Goal: Task Accomplishment & Management: Use online tool/utility

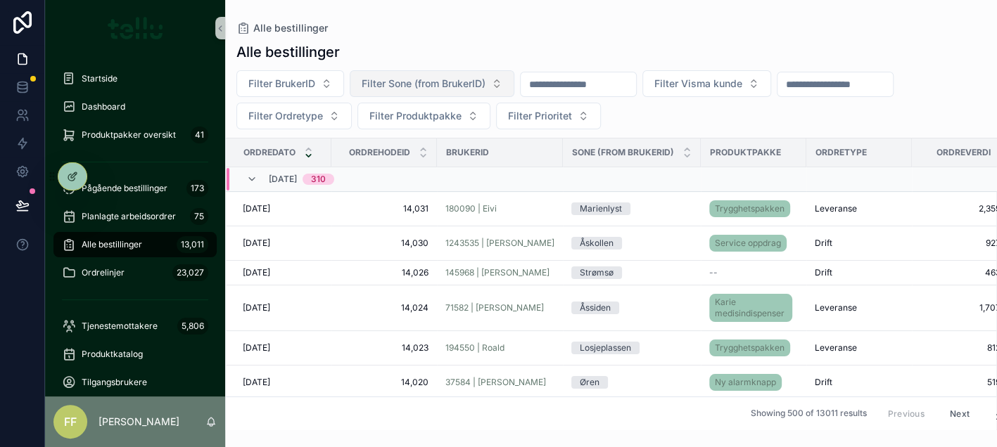
click at [407, 72] on button "Filter Sone (from BrukerID)" at bounding box center [432, 83] width 165 height 27
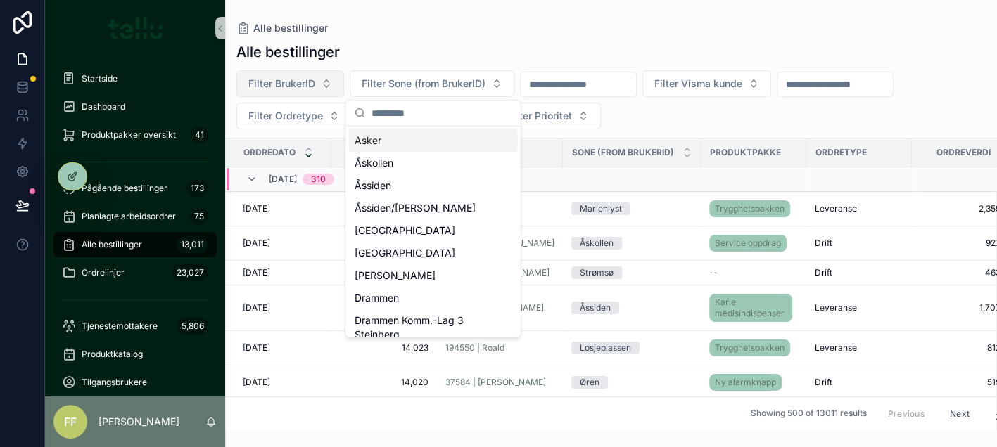
click at [303, 87] on span "Filter BrukerID" at bounding box center [281, 84] width 67 height 14
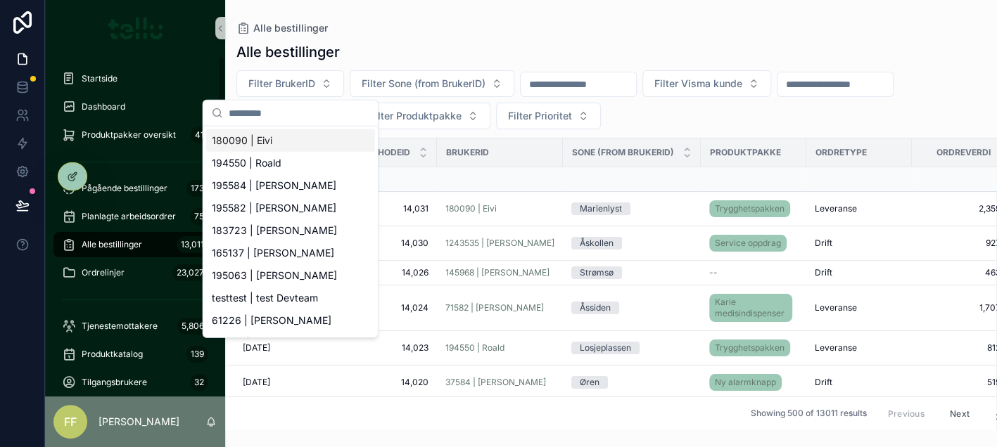
drag, startPoint x: 140, startPoint y: 243, endPoint x: 149, endPoint y: 244, distance: 9.2
click at [140, 244] on span "Alle bestillinger" at bounding box center [112, 244] width 60 height 11
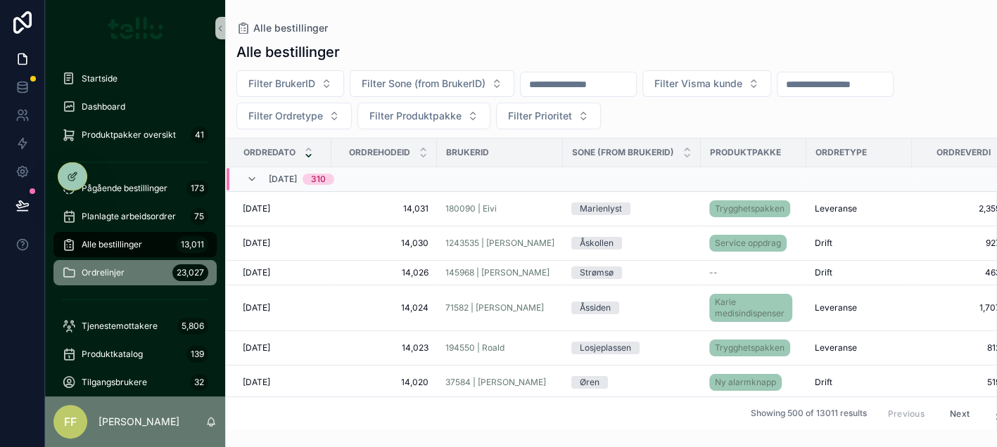
drag, startPoint x: 133, startPoint y: 269, endPoint x: 145, endPoint y: 268, distance: 12.0
click at [132, 269] on div "Ordrelinjer 23,027" at bounding box center [135, 273] width 146 height 23
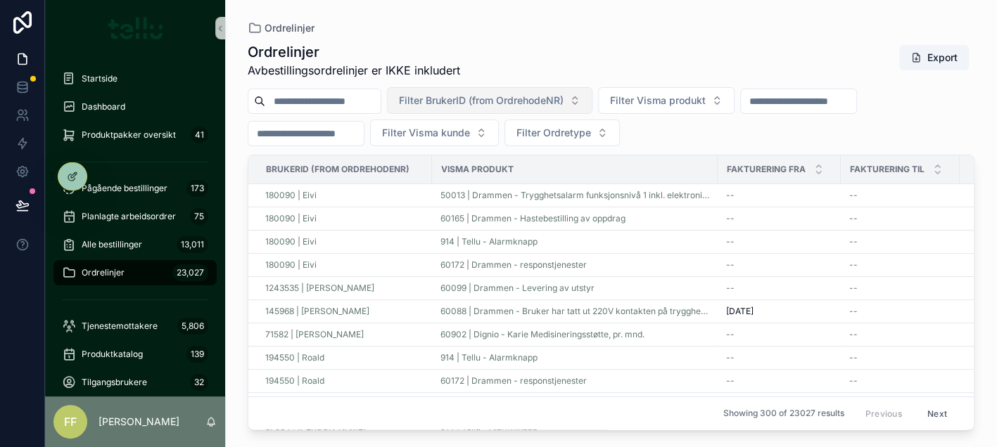
click at [482, 99] on span "Filter BrukerID (from OrdrehodeNR)" at bounding box center [481, 101] width 165 height 14
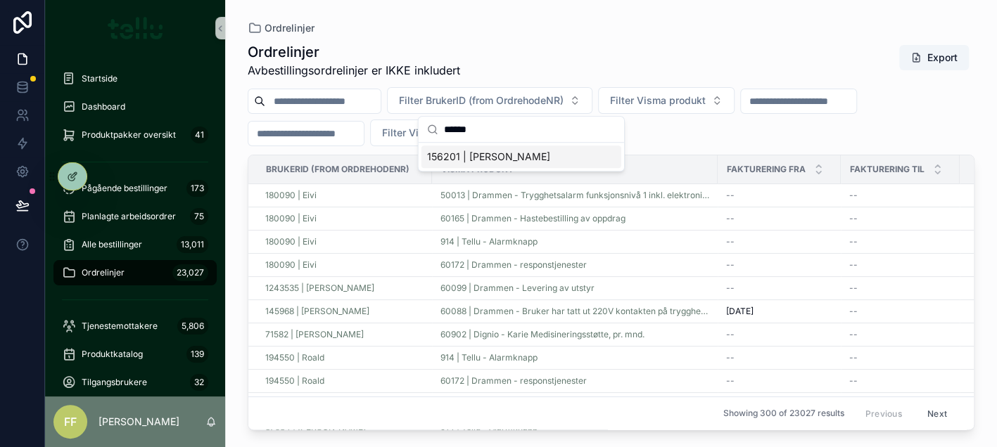
type input "******"
click at [499, 160] on span "156201 | [PERSON_NAME]" at bounding box center [488, 157] width 123 height 14
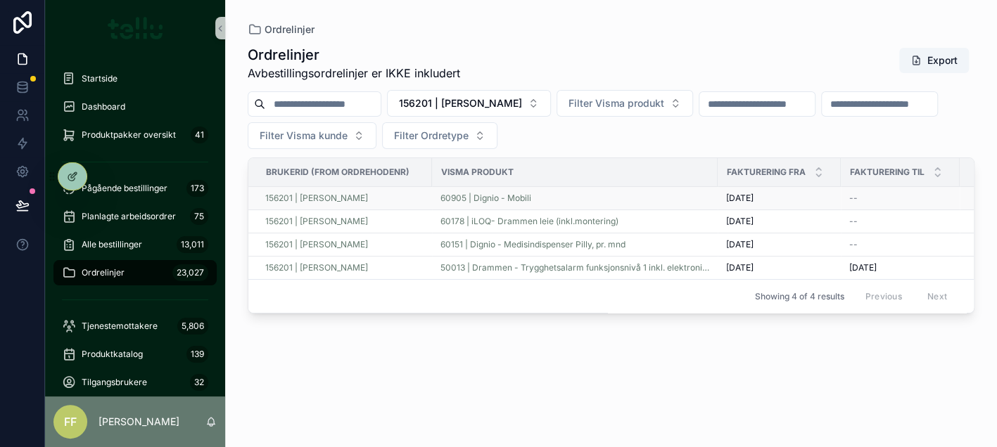
click at [623, 189] on td "60905 | Dignio - Mobili" at bounding box center [575, 198] width 286 height 23
click at [630, 193] on div "60905 | Dignio - Mobili" at bounding box center [574, 198] width 269 height 11
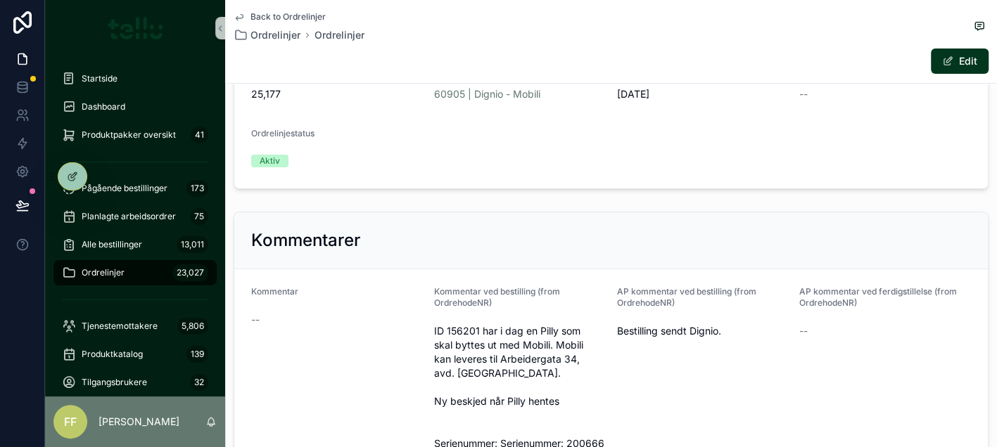
scroll to position [88, 0]
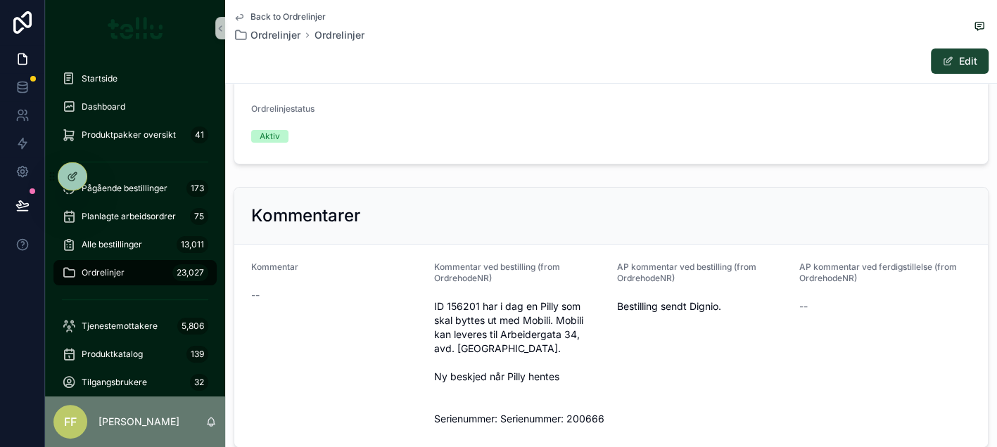
click at [954, 59] on button "Edit" at bounding box center [960, 61] width 58 height 25
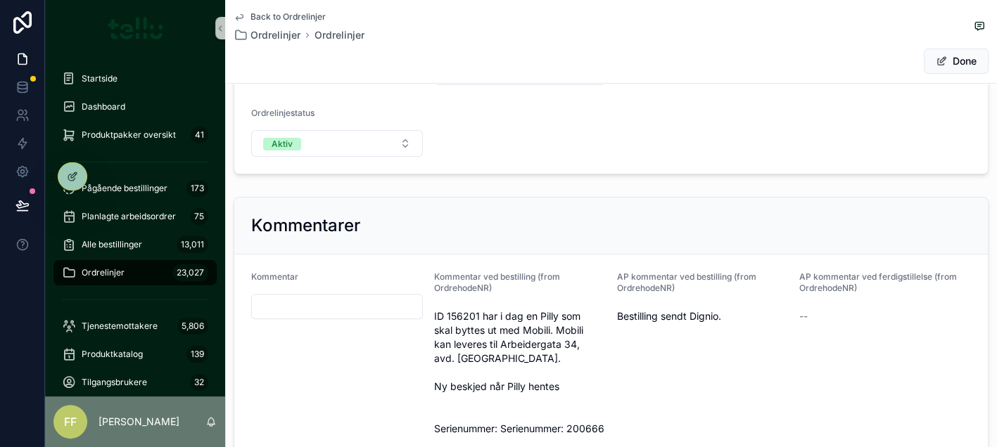
click at [321, 299] on input "scrollable content" at bounding box center [337, 307] width 170 height 20
paste input "******"
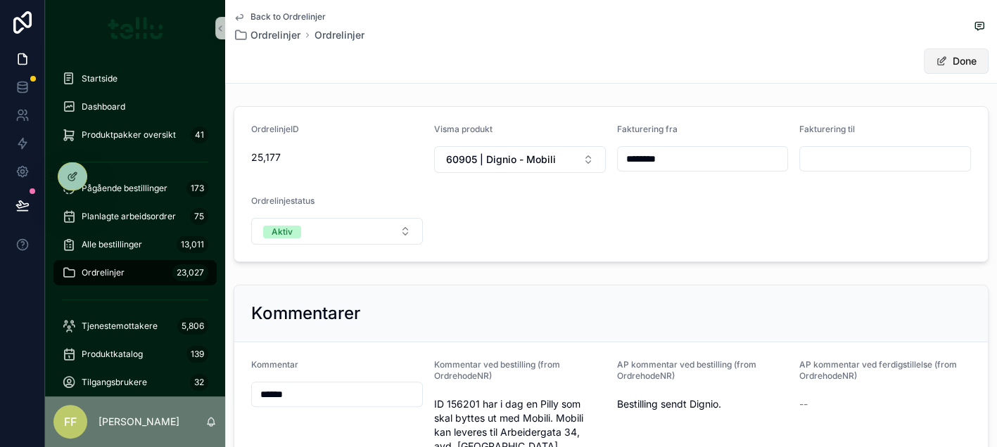
type input "******"
click at [949, 65] on button "Done" at bounding box center [956, 61] width 65 height 25
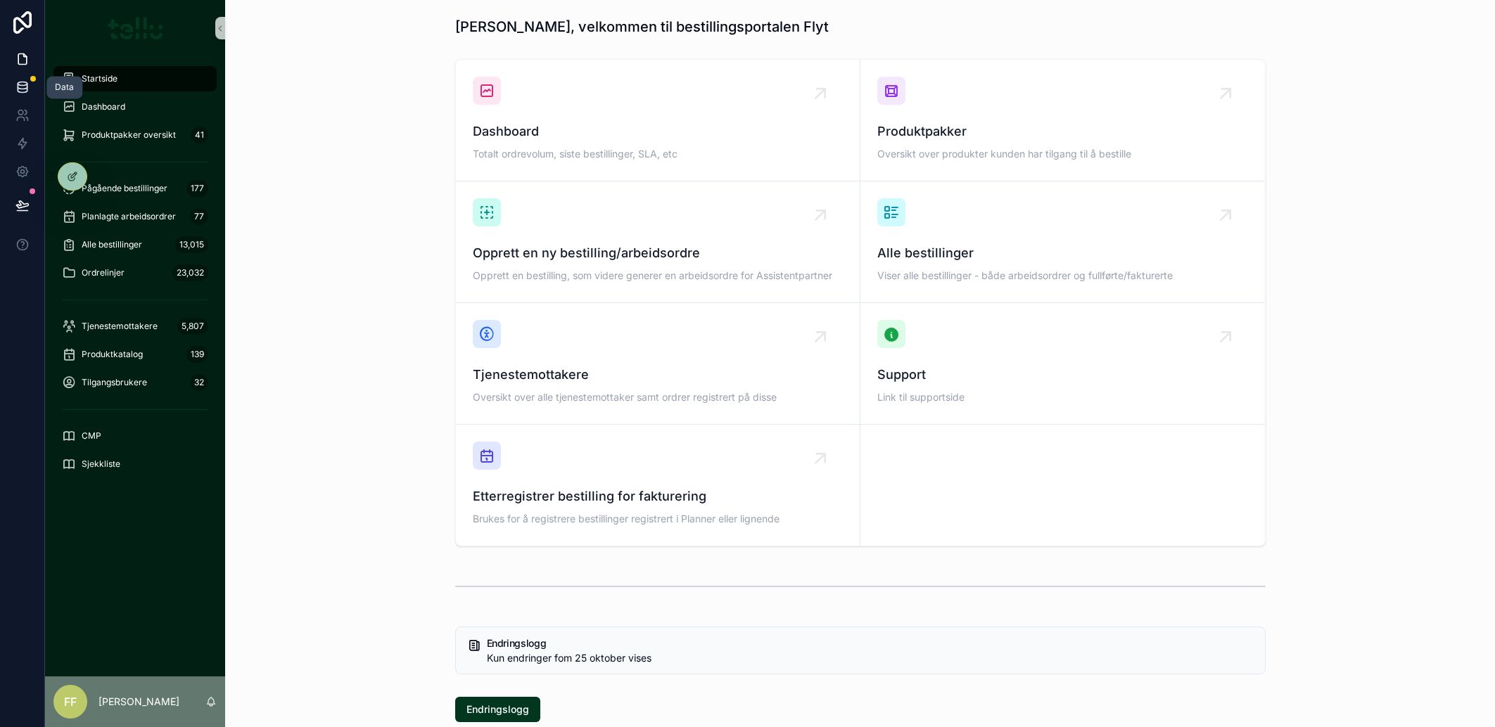
click at [23, 84] on icon at bounding box center [22, 87] width 14 height 14
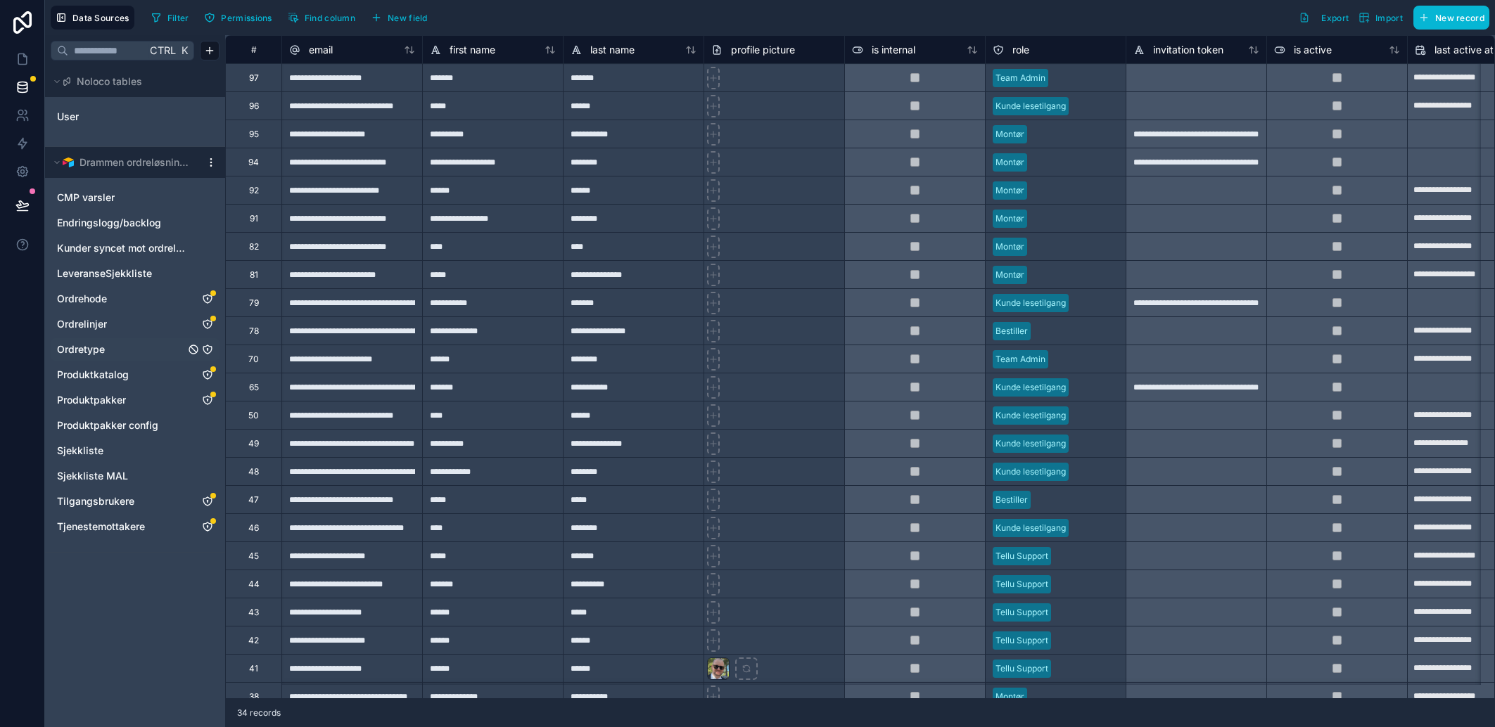
click at [96, 343] on span "Ordretype" at bounding box center [81, 350] width 48 height 14
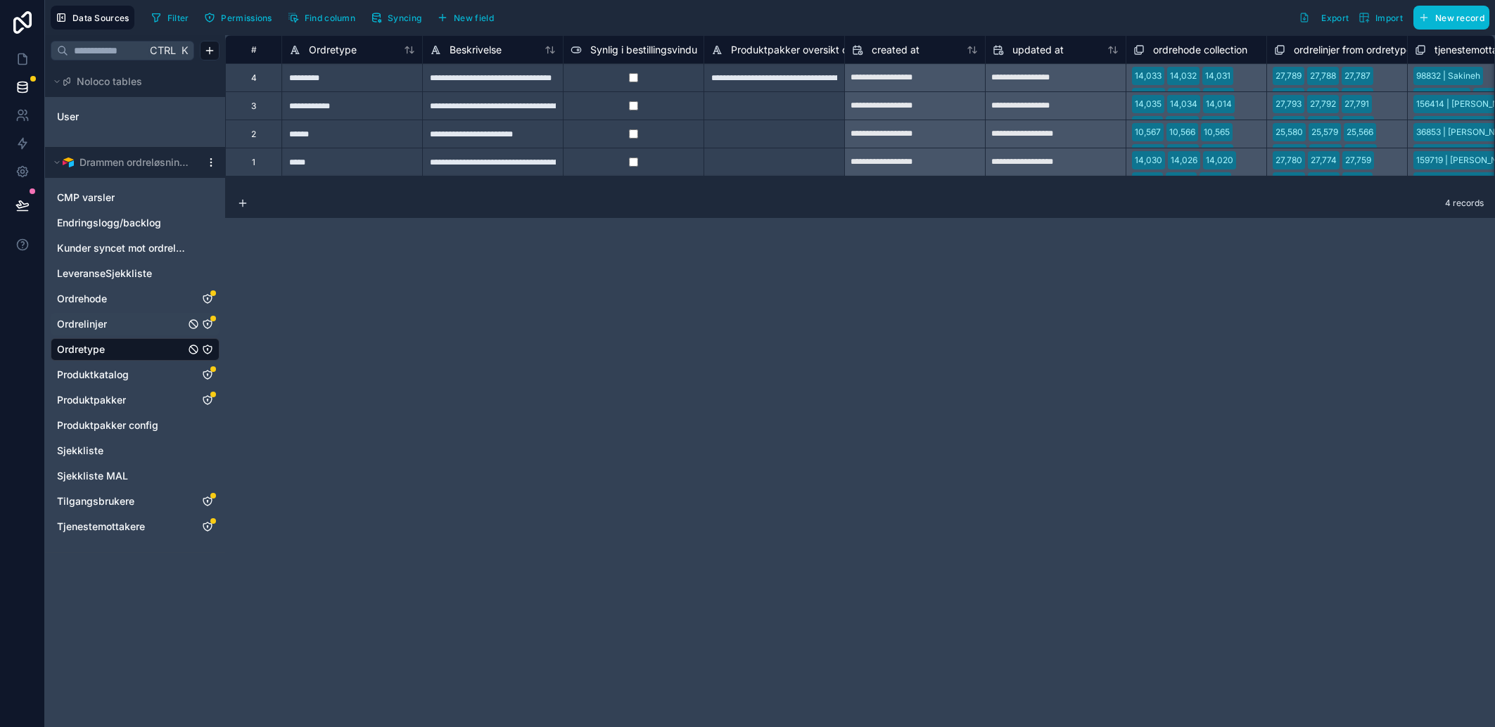
click at [93, 325] on span "Ordrelinjer" at bounding box center [82, 324] width 50 height 14
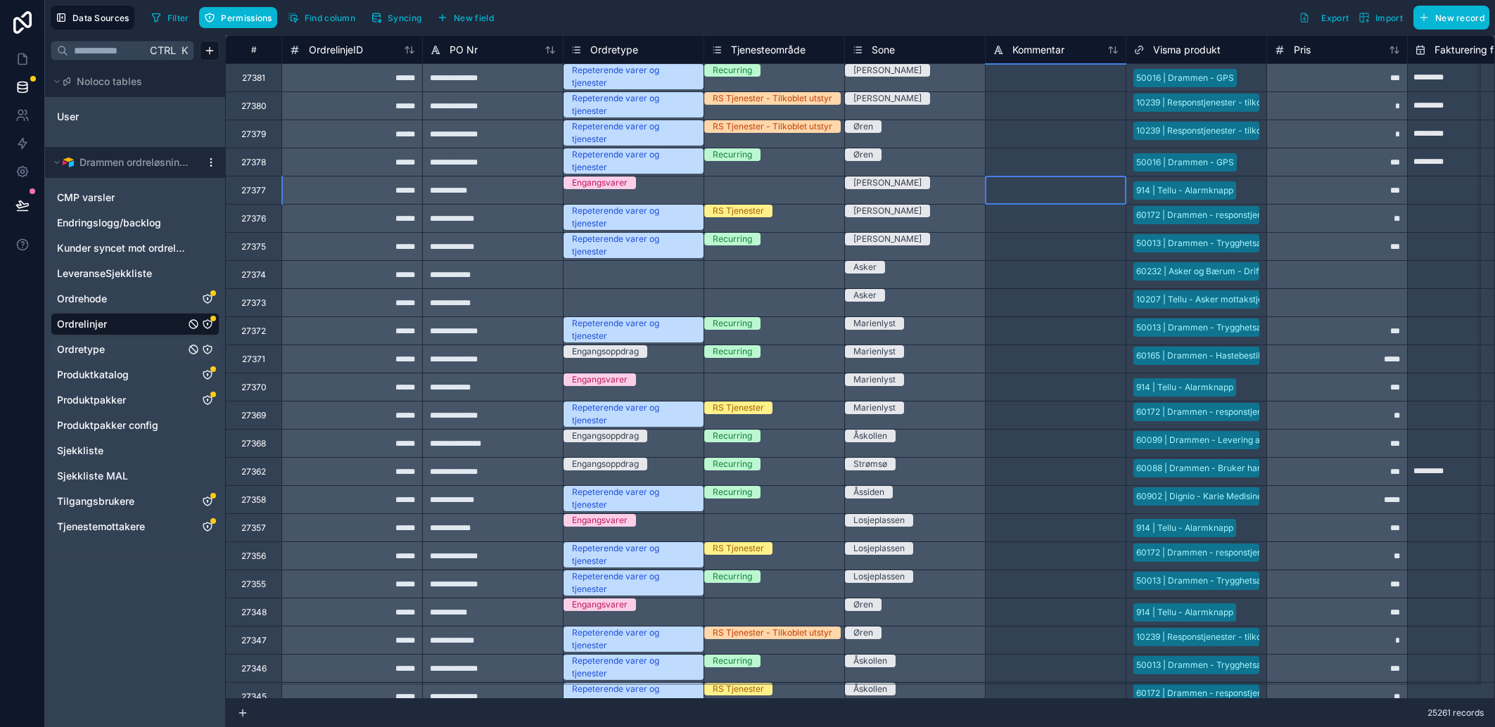
drag, startPoint x: 1073, startPoint y: 190, endPoint x: 1093, endPoint y: 305, distance: 116.5
click at [68, 15] on button "Data Sources" at bounding box center [93, 18] width 84 height 24
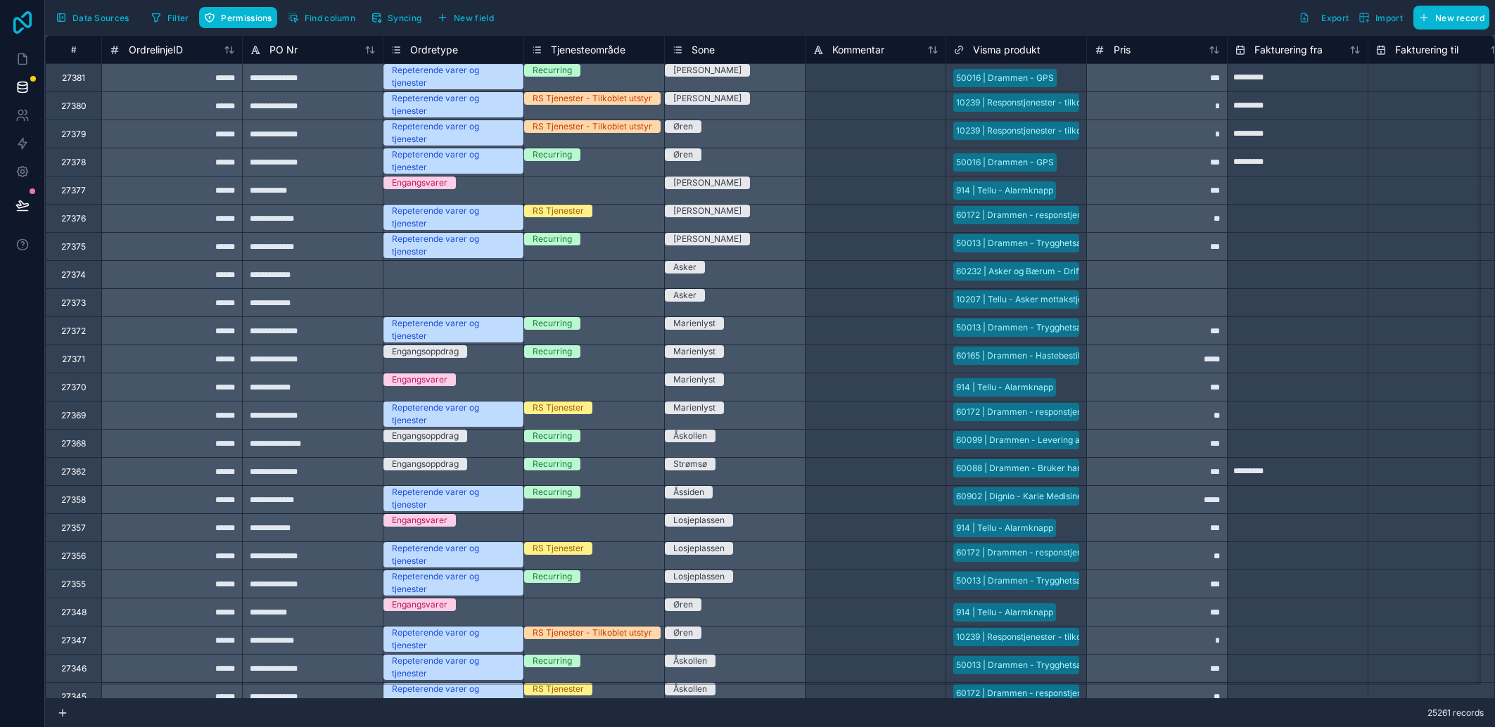
click at [24, 22] on icon at bounding box center [22, 22] width 28 height 23
